Goal: Information Seeking & Learning: Learn about a topic

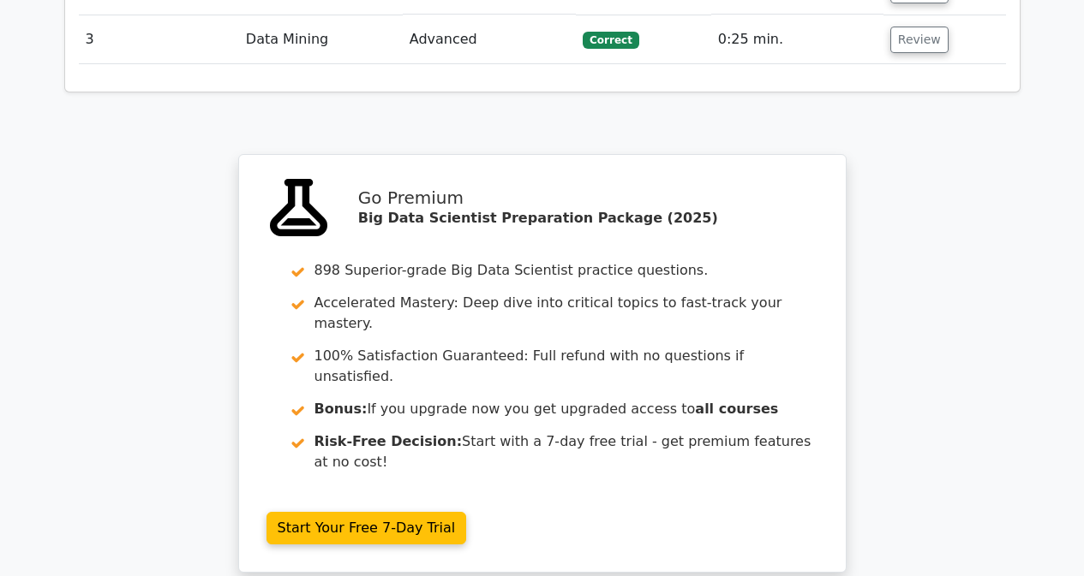
scroll to position [2326, 0]
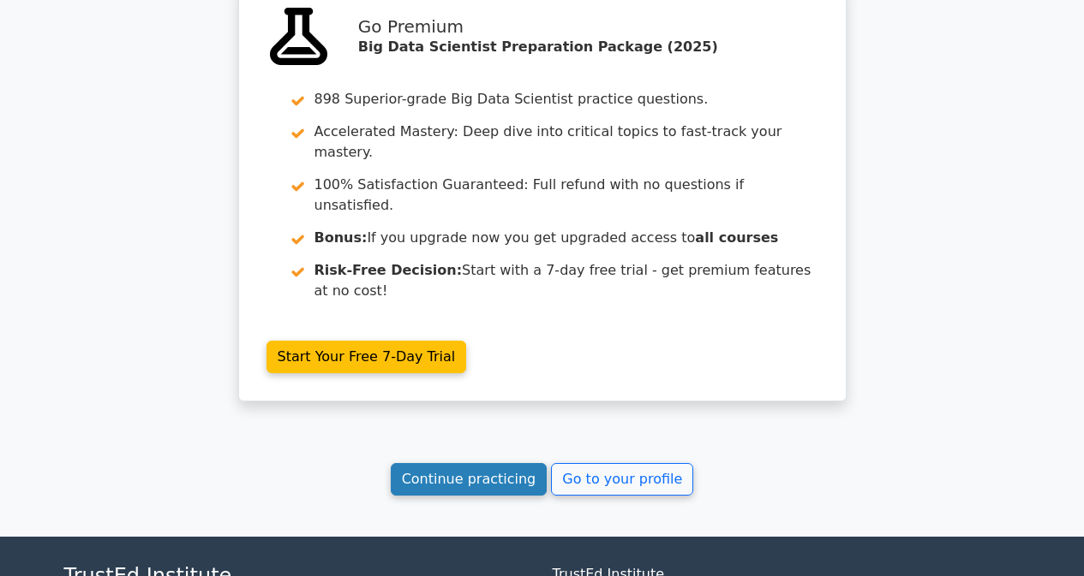
click at [499, 463] on link "Continue practicing" at bounding box center [469, 479] width 157 height 33
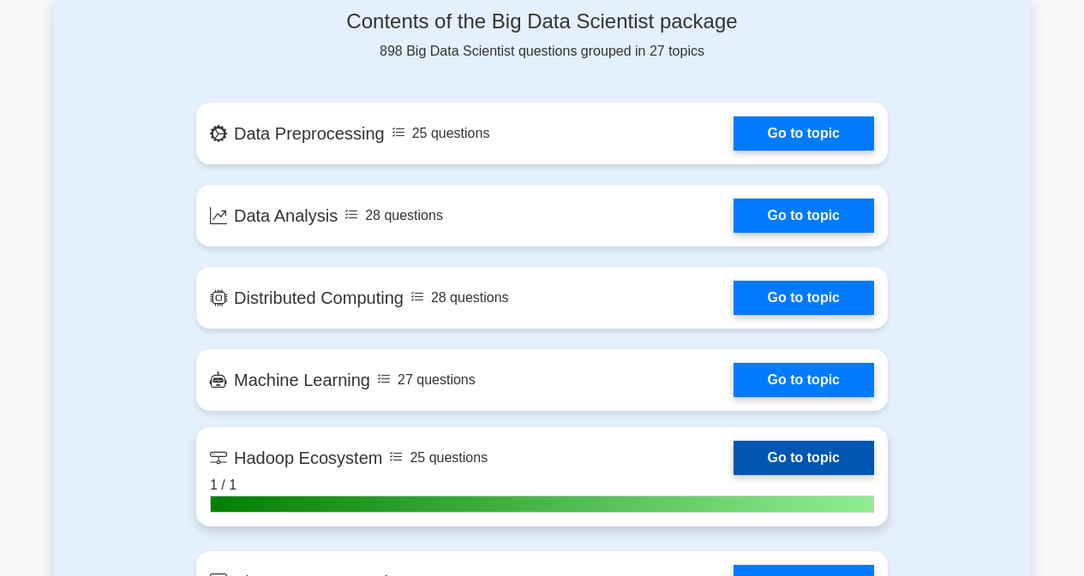
scroll to position [1199, 0]
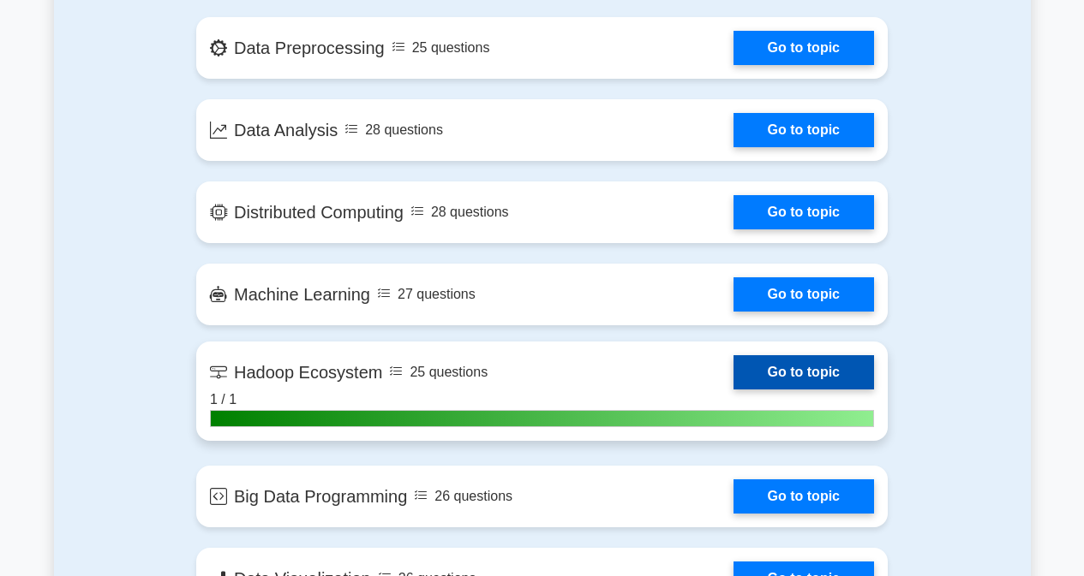
click at [811, 361] on link "Go to topic" at bounding box center [803, 372] width 140 height 34
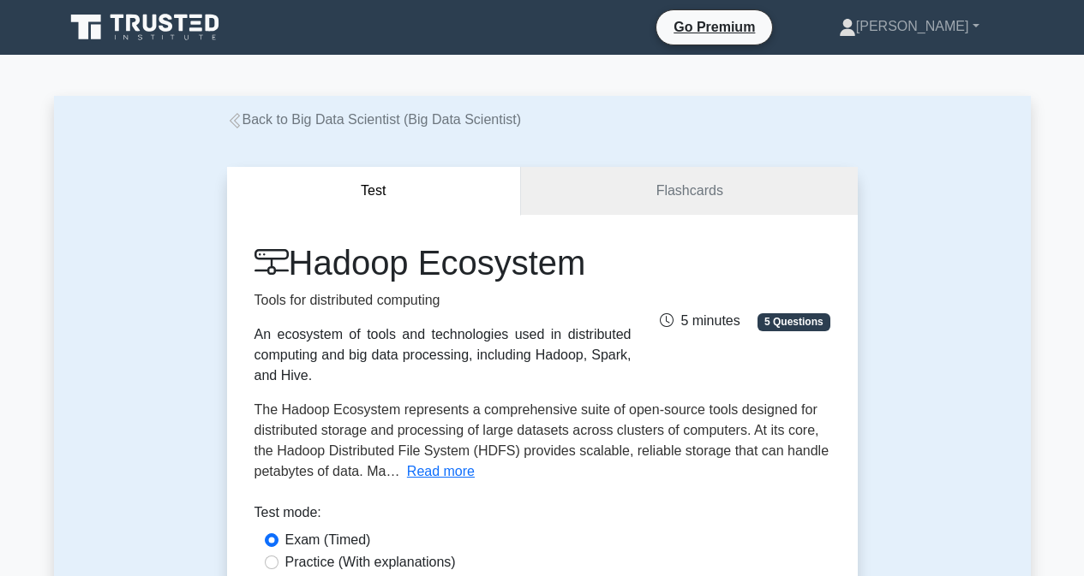
scroll to position [86, 0]
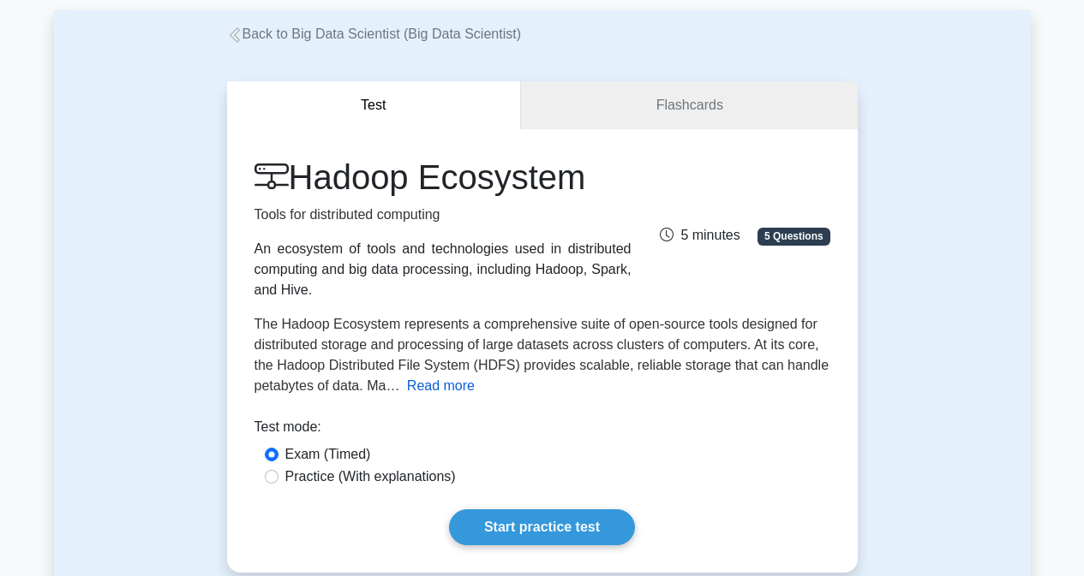
click at [432, 384] on button "Read more" at bounding box center [441, 386] width 68 height 21
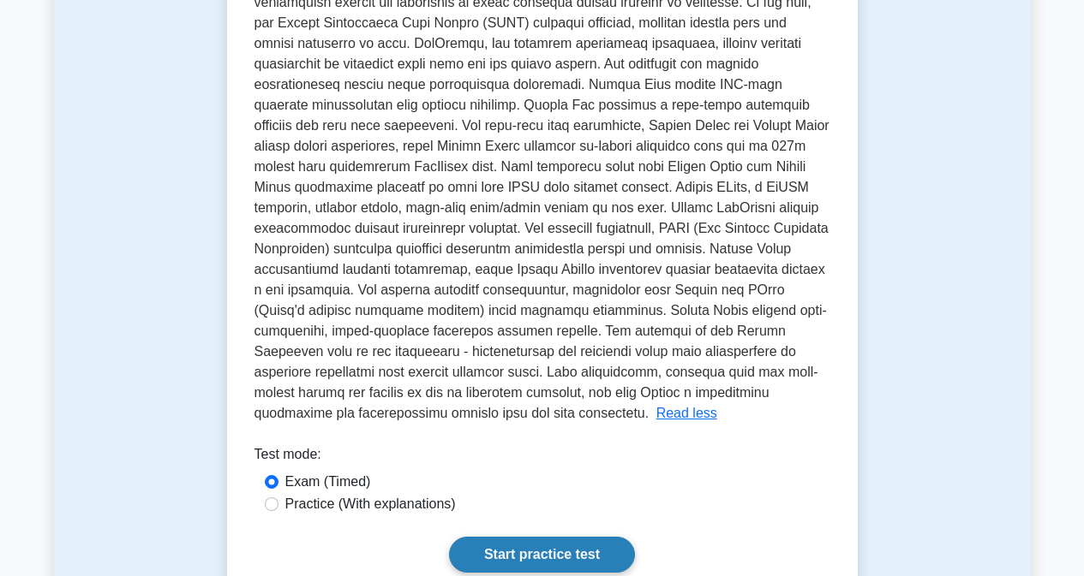
scroll to position [0, 0]
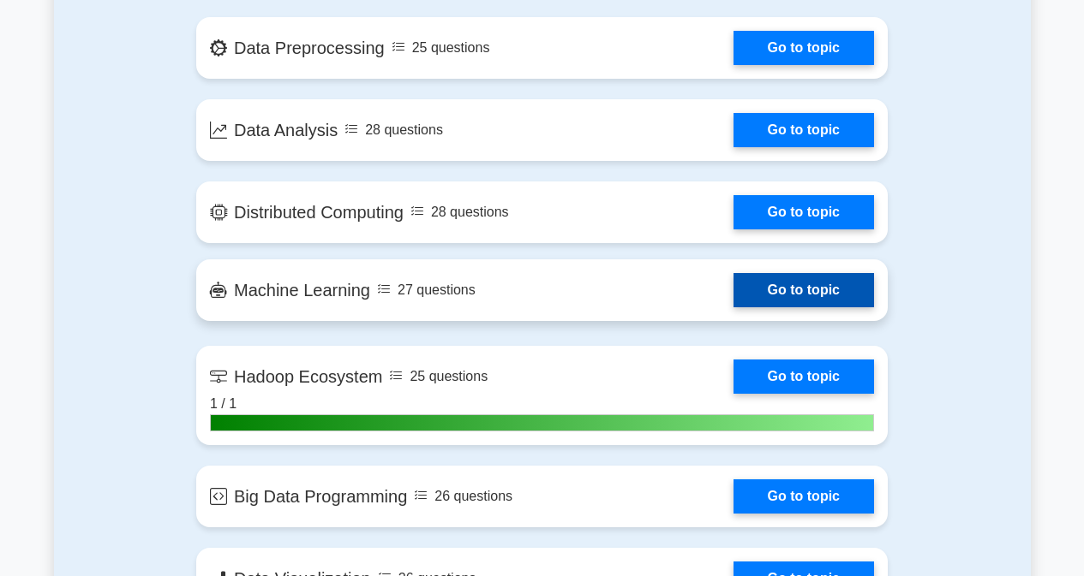
scroll to position [1285, 0]
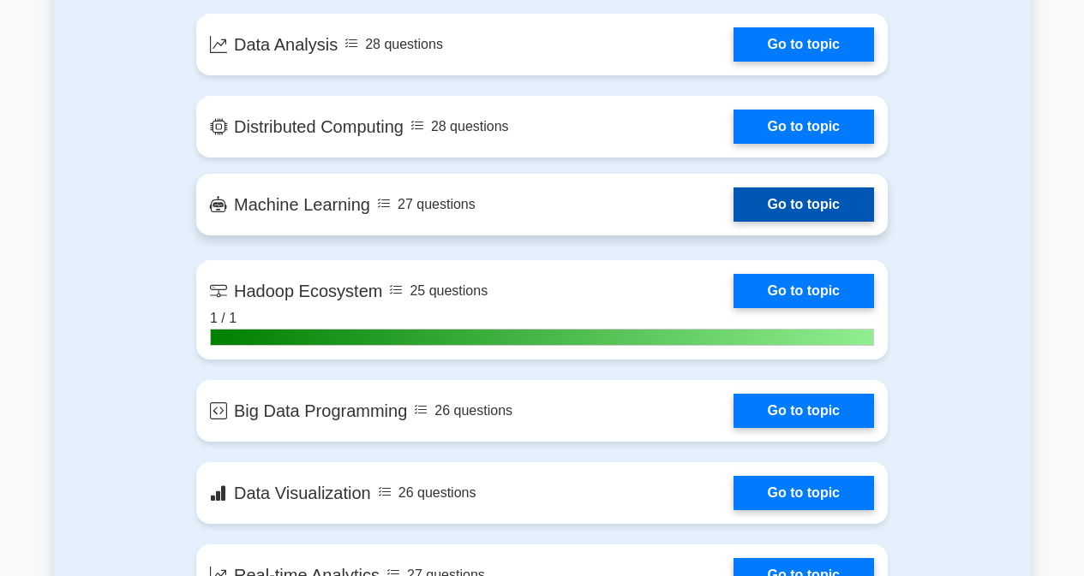
click at [790, 203] on link "Go to topic" at bounding box center [803, 205] width 140 height 34
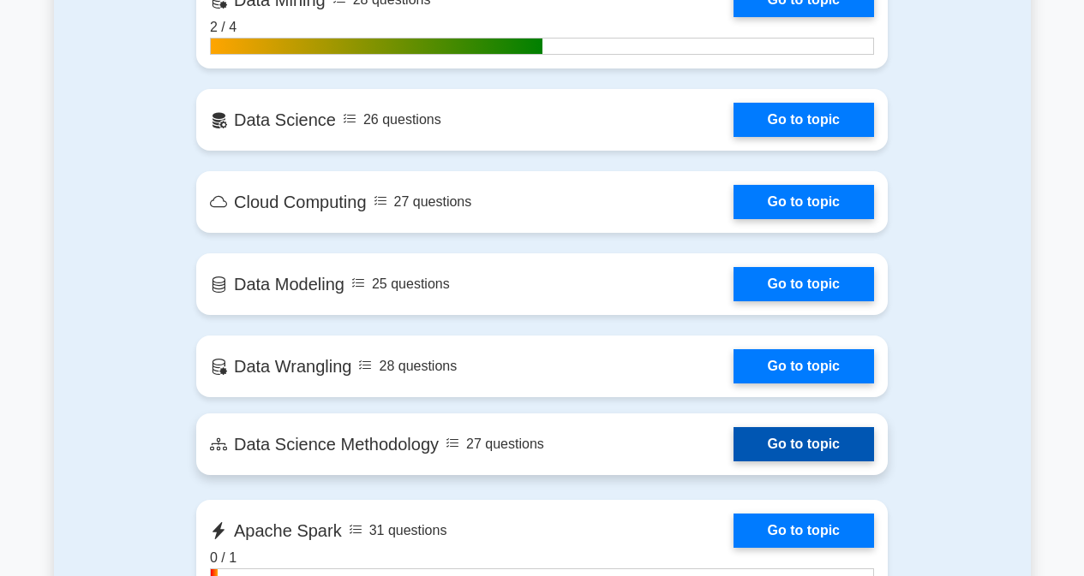
scroll to position [2313, 0]
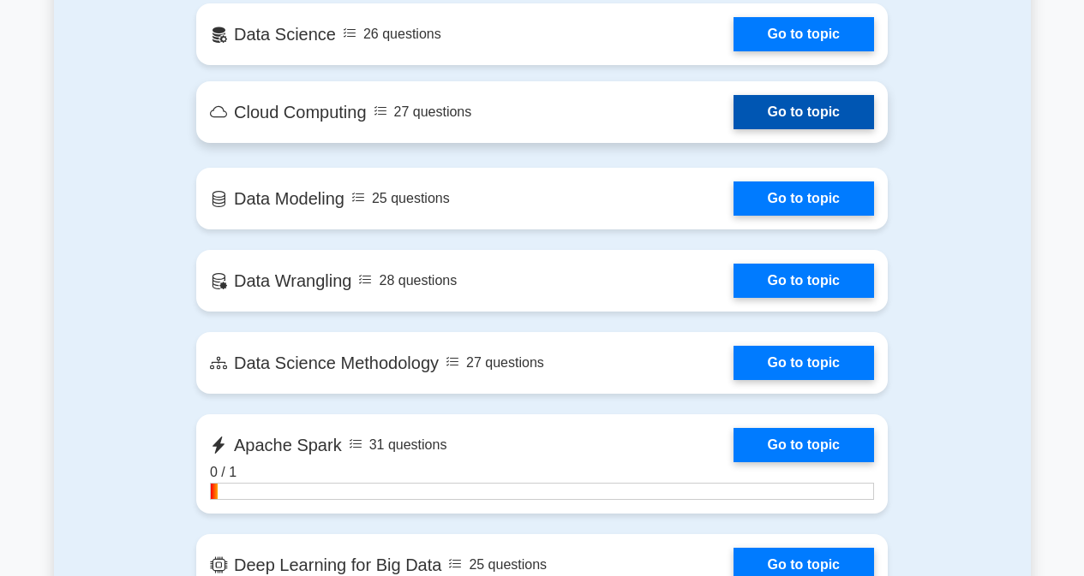
click at [780, 107] on link "Go to topic" at bounding box center [803, 112] width 140 height 34
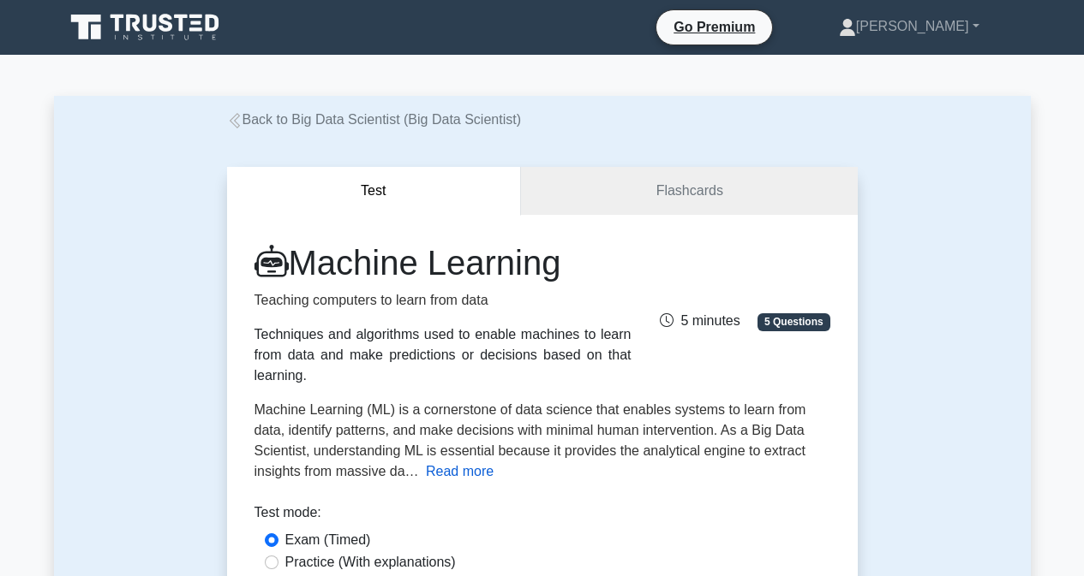
click at [450, 462] on button "Read more" at bounding box center [460, 472] width 68 height 21
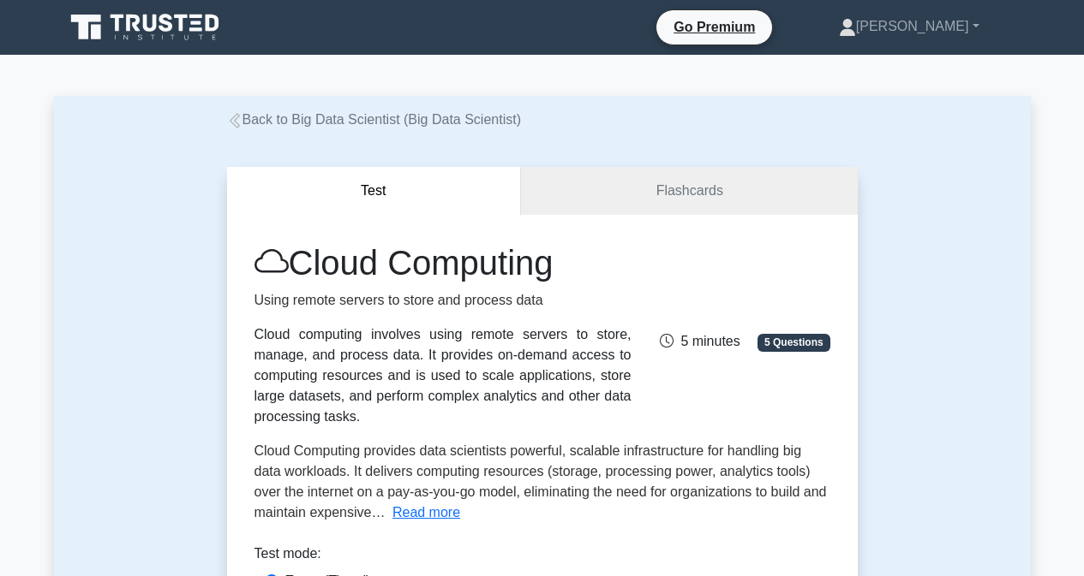
scroll to position [86, 0]
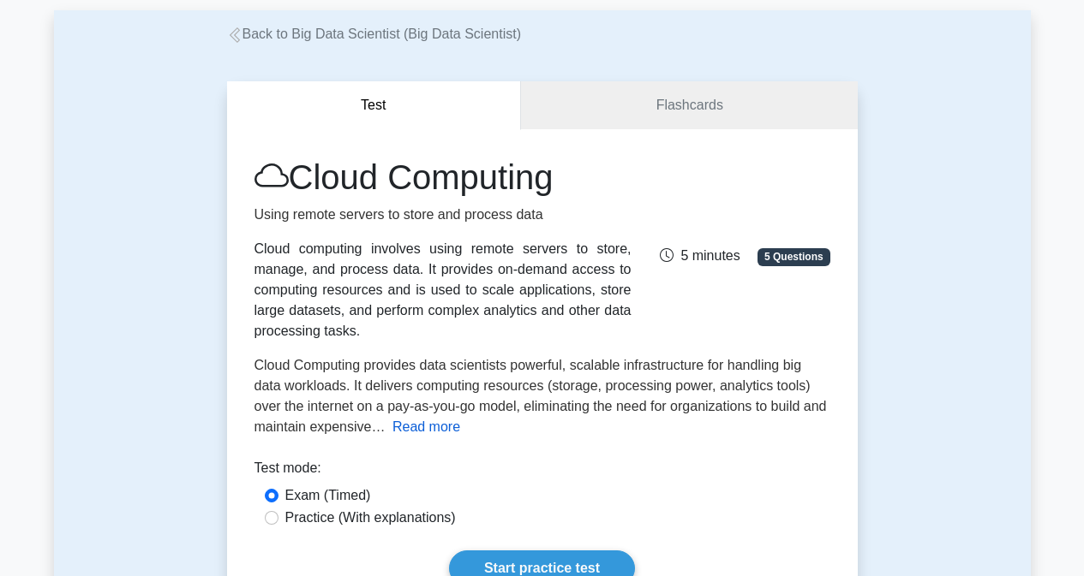
click at [448, 417] on button "Read more" at bounding box center [426, 427] width 68 height 21
